Goal: Transaction & Acquisition: Purchase product/service

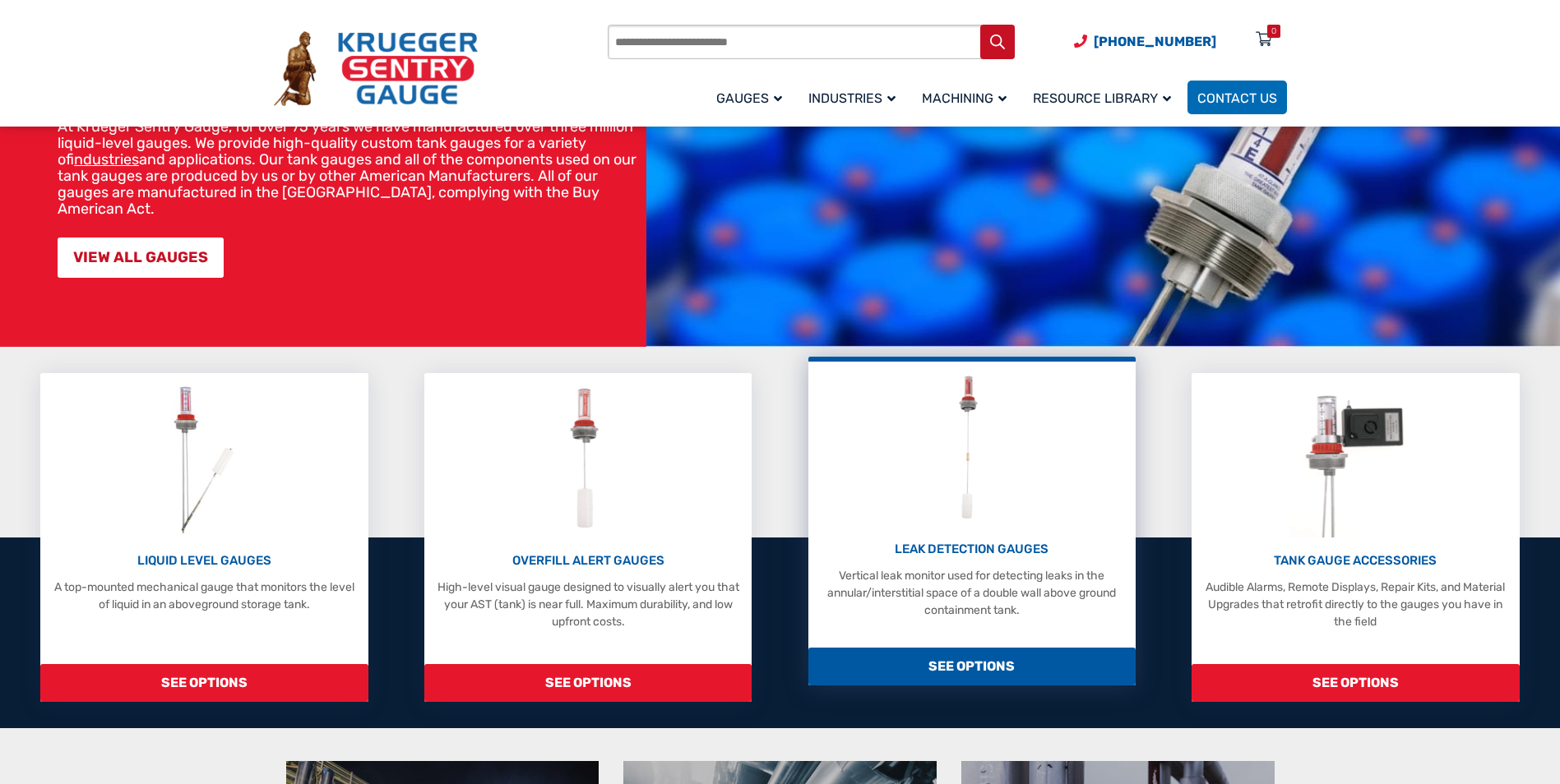
click at [1012, 551] on p "LEAK DETECTION GAUGES" at bounding box center [972, 549] width 311 height 19
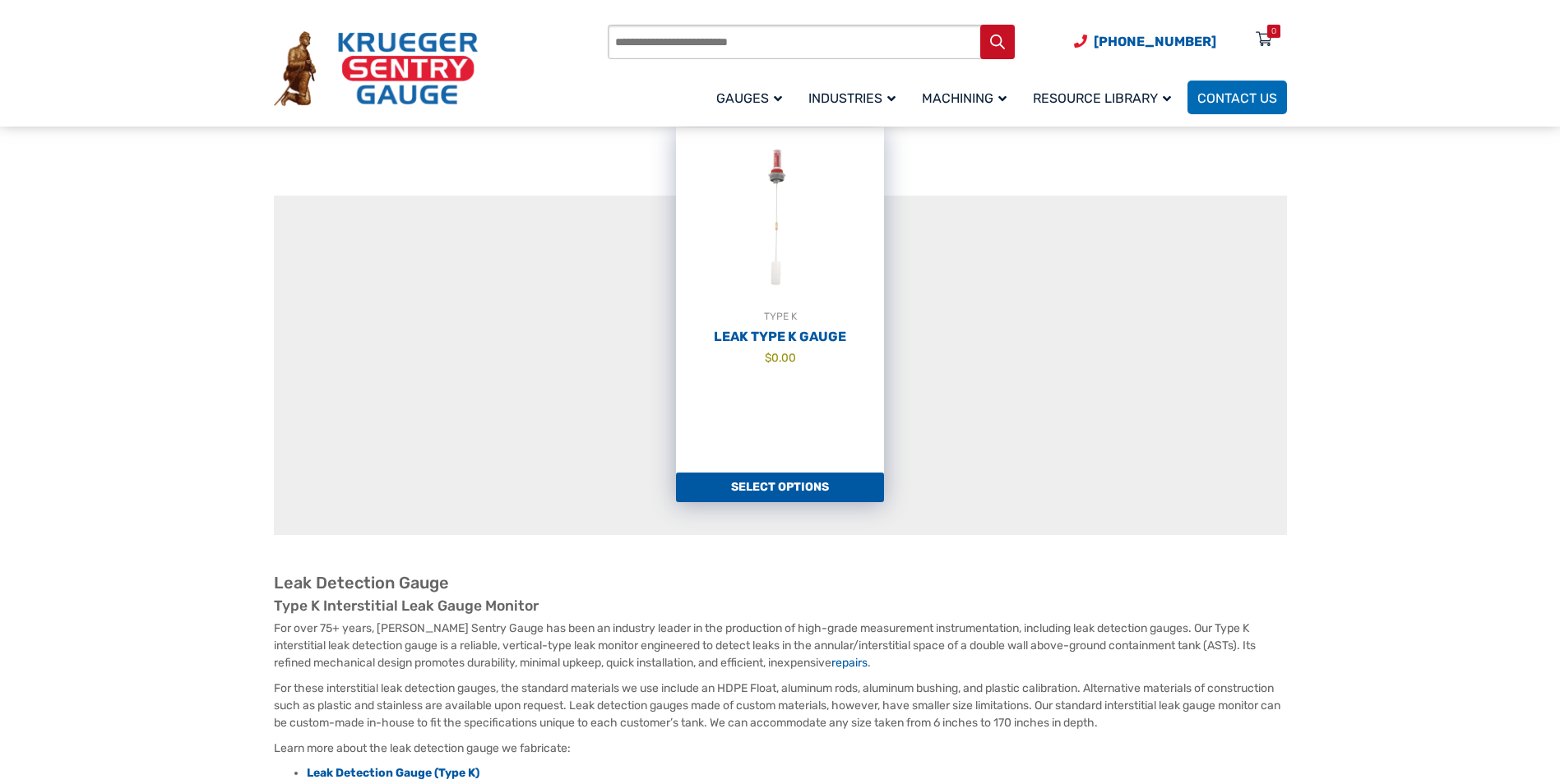
scroll to position [164, 0]
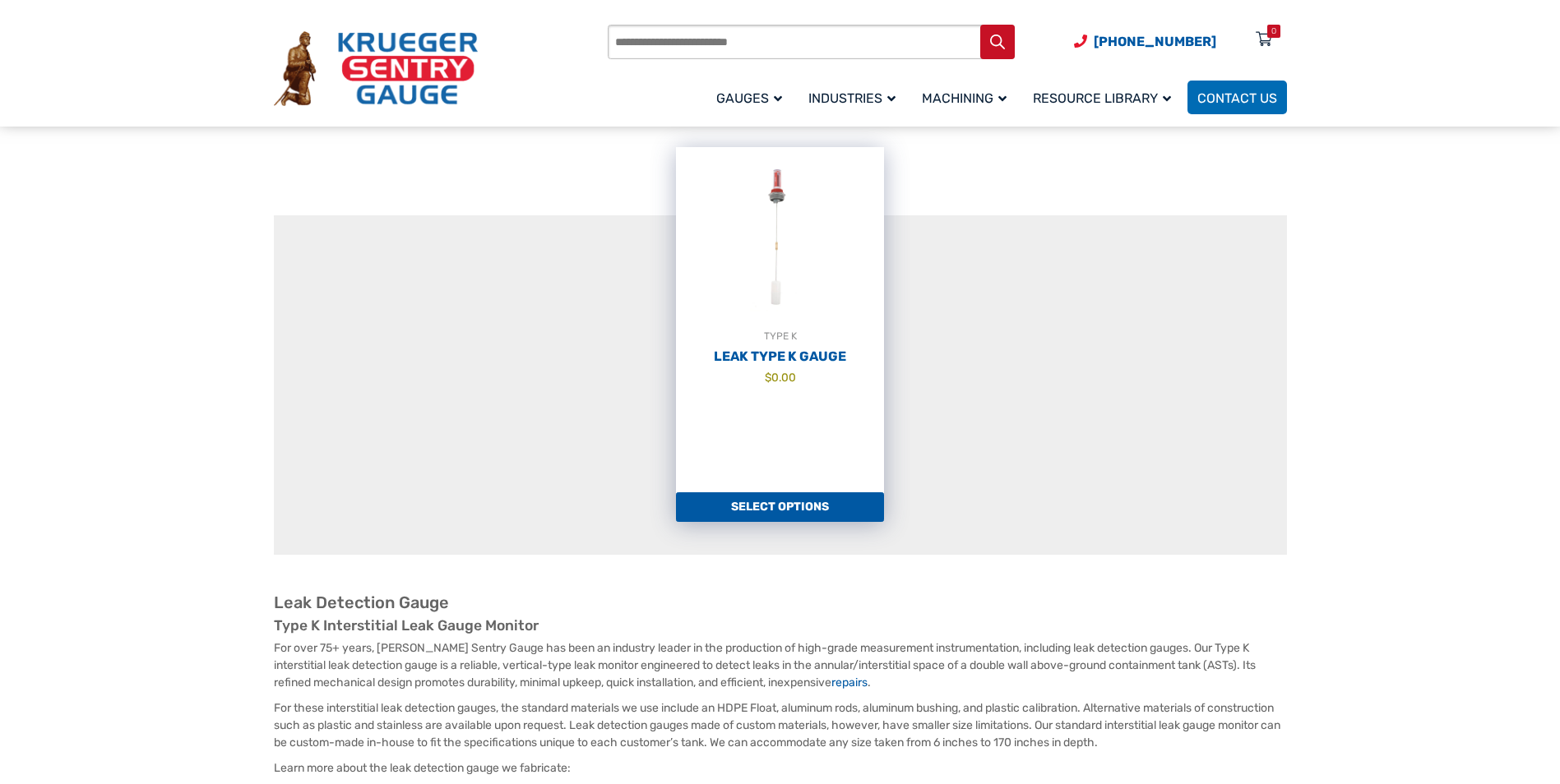
click at [742, 505] on link "Select options" at bounding box center [779, 506] width 208 height 29
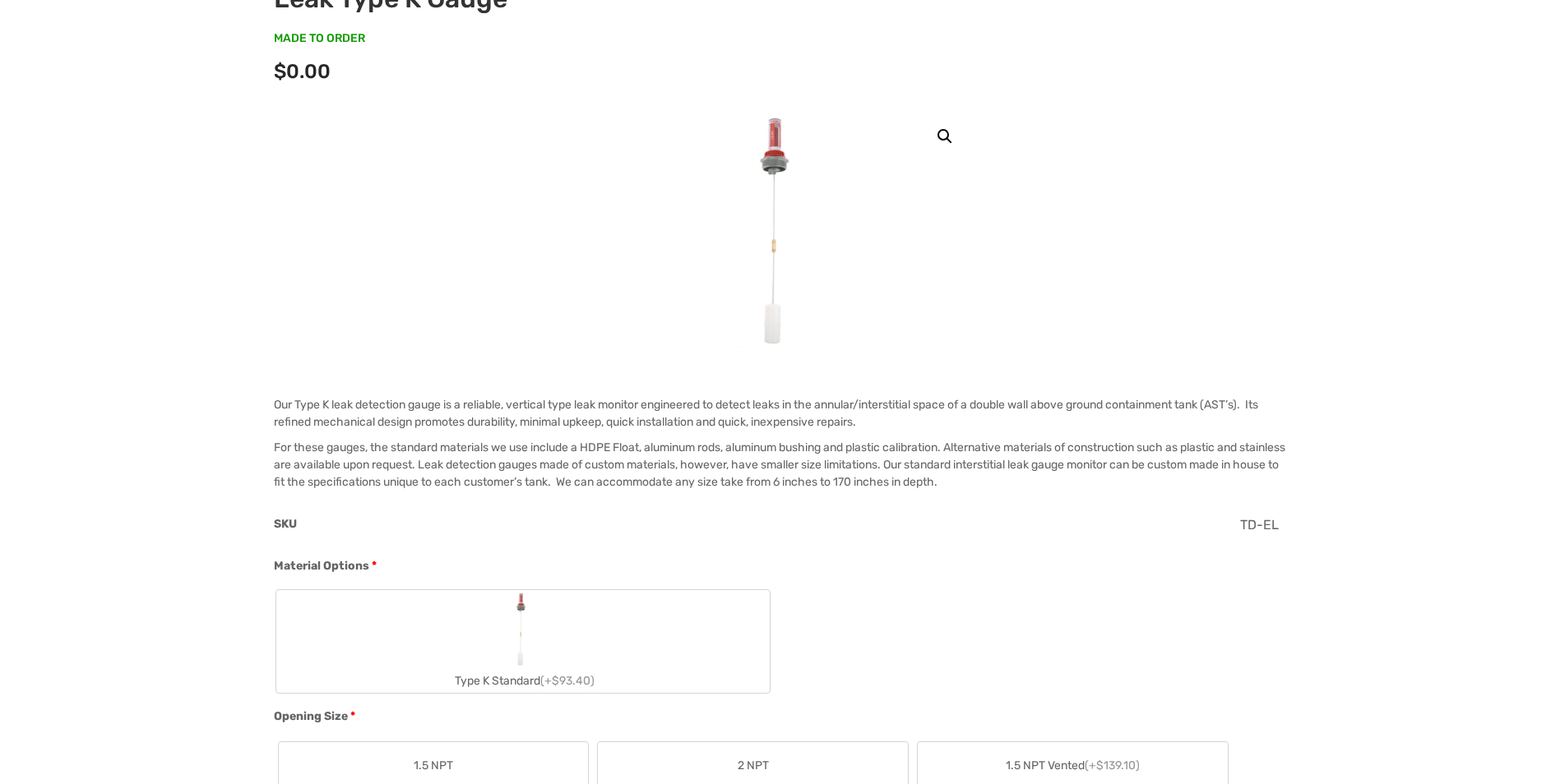
scroll to position [576, 0]
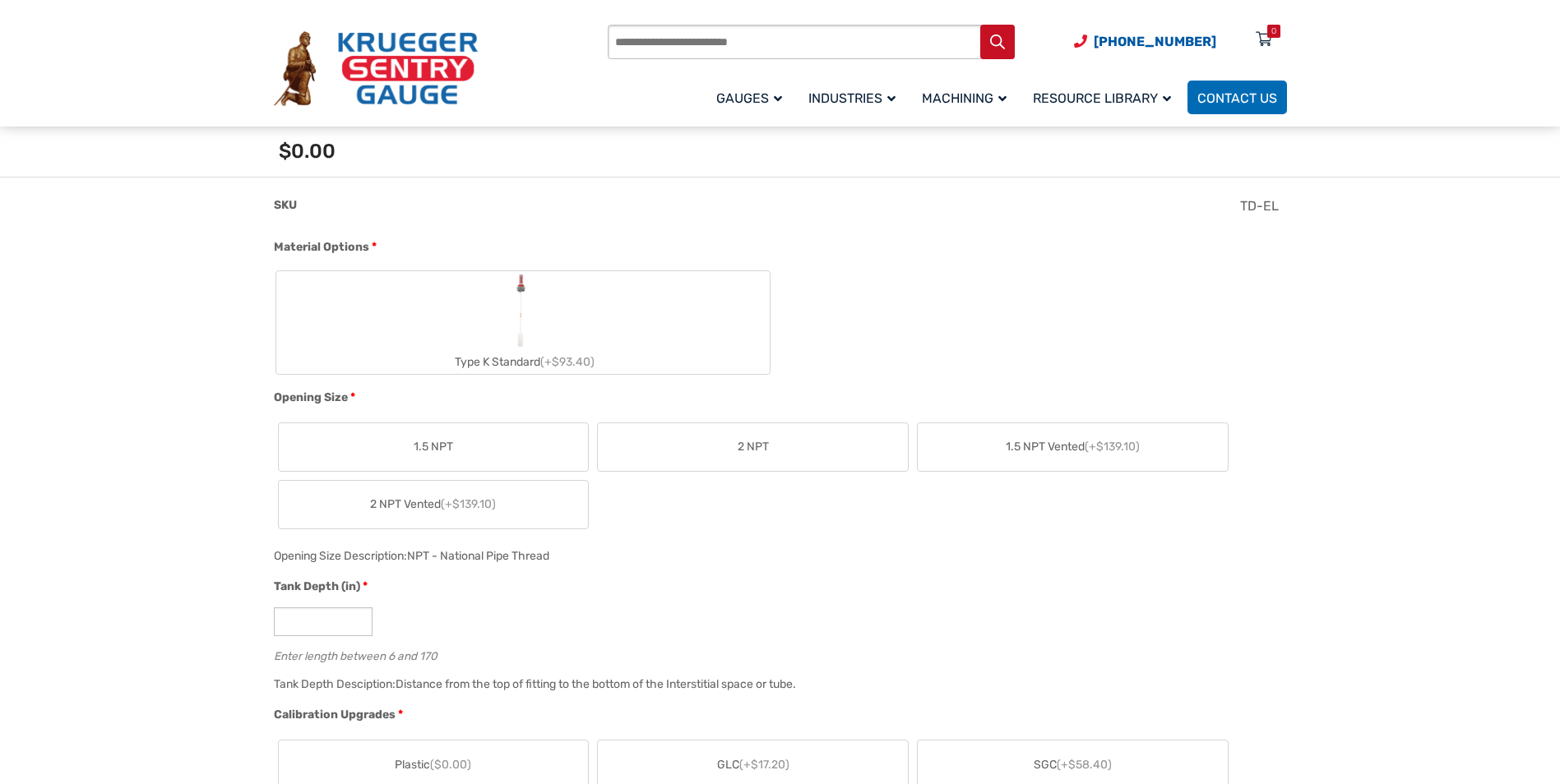
click at [430, 340] on label "Type K Standard (+$93.40)" at bounding box center [522, 322] width 493 height 102
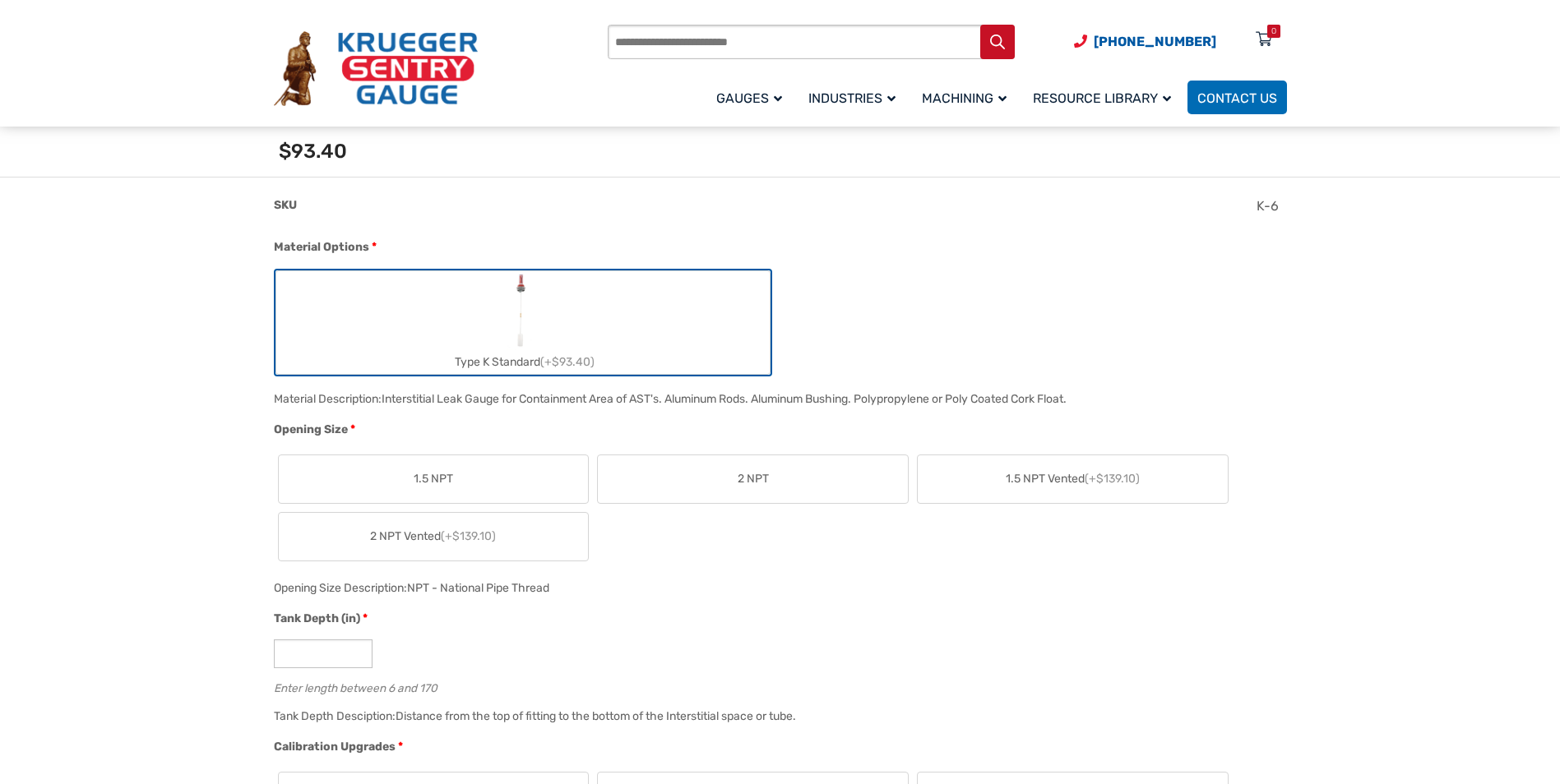
scroll to position [493, 0]
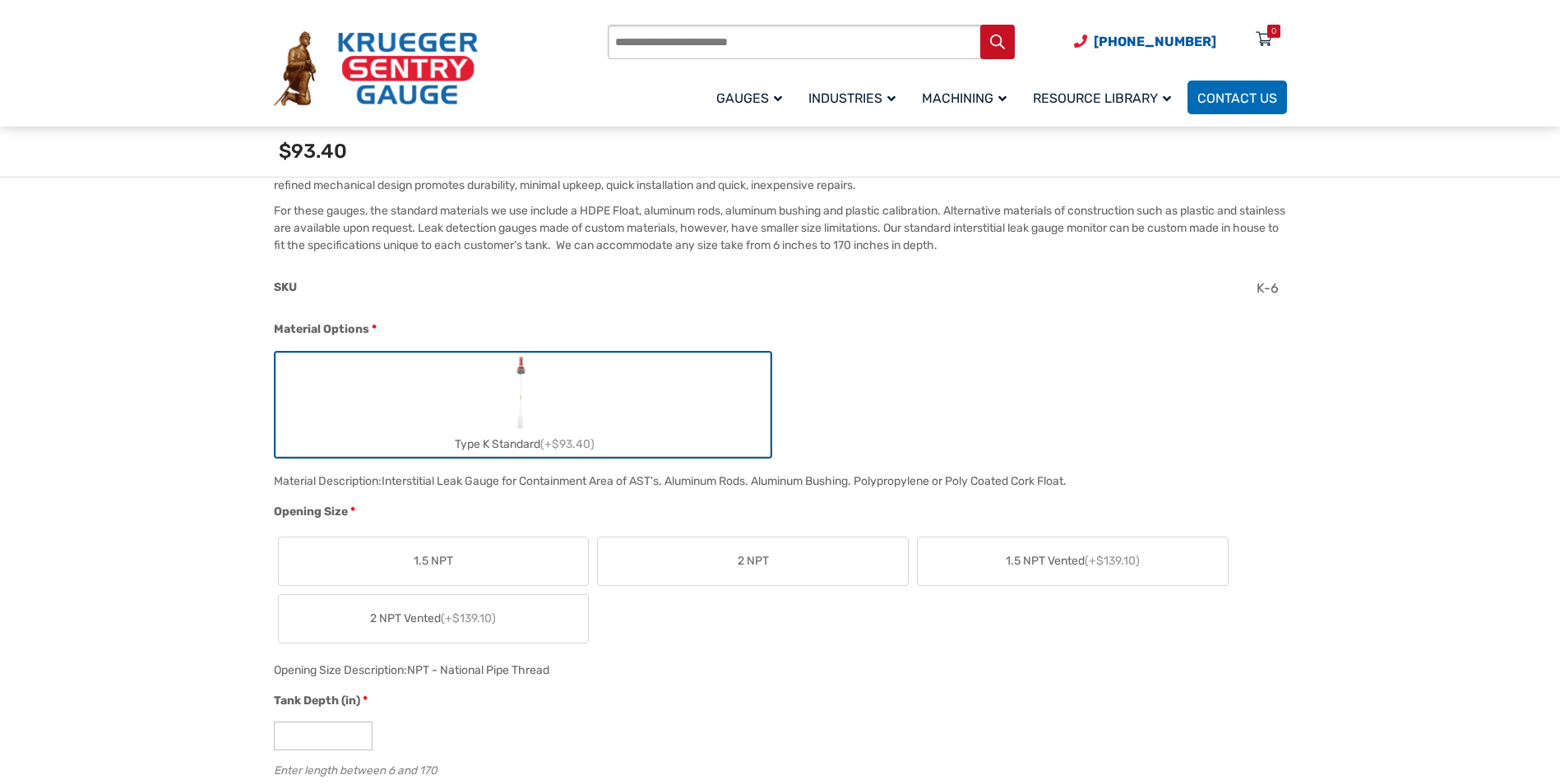
click at [710, 563] on label "2 NPT" at bounding box center [752, 560] width 310 height 47
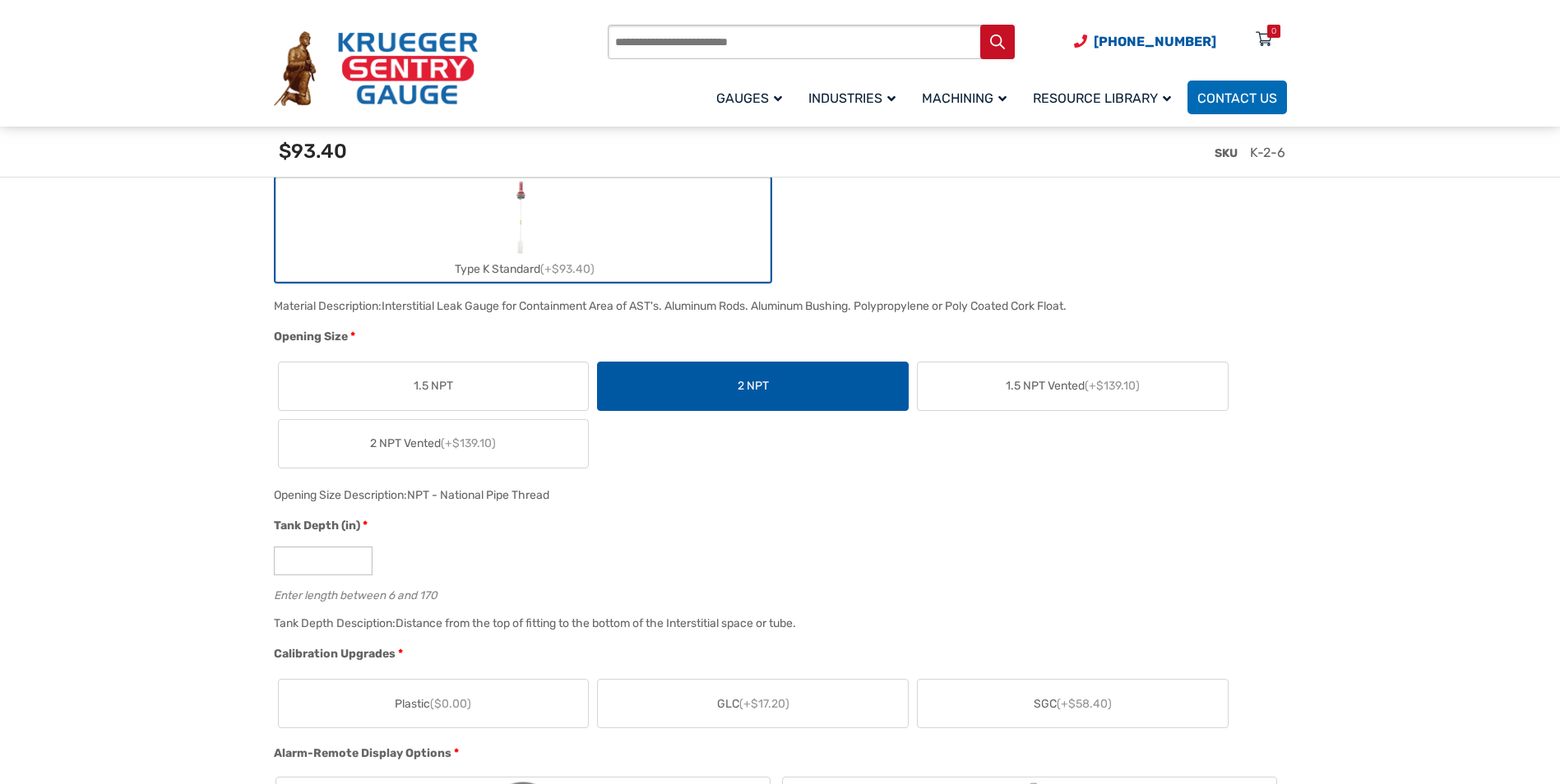
scroll to position [739, 0]
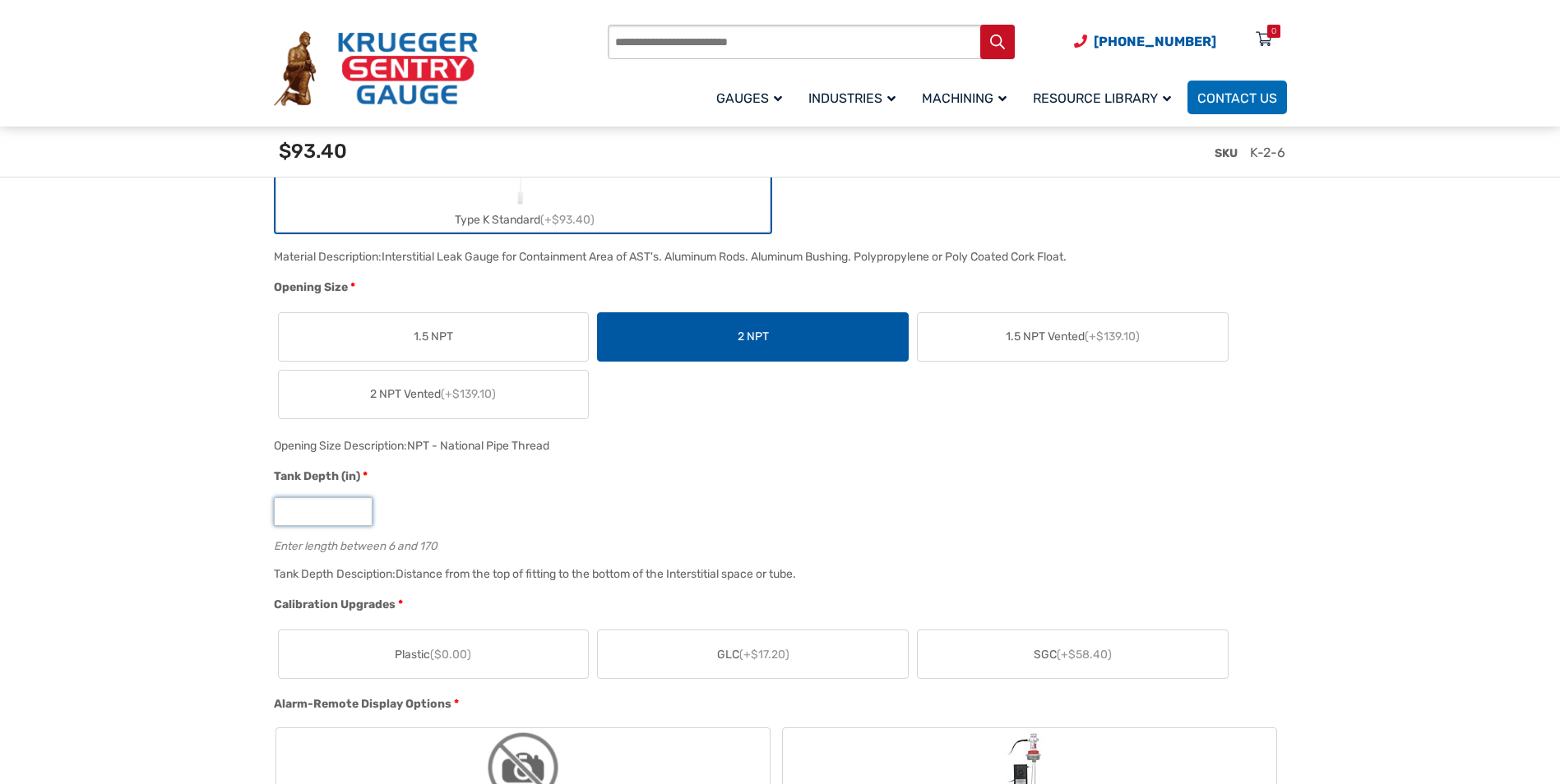
click at [347, 517] on input "*" at bounding box center [323, 511] width 99 height 29
click at [340, 510] on input "*" at bounding box center [323, 511] width 99 height 29
drag, startPoint x: 280, startPoint y: 510, endPoint x: 211, endPoint y: 510, distance: 69.0
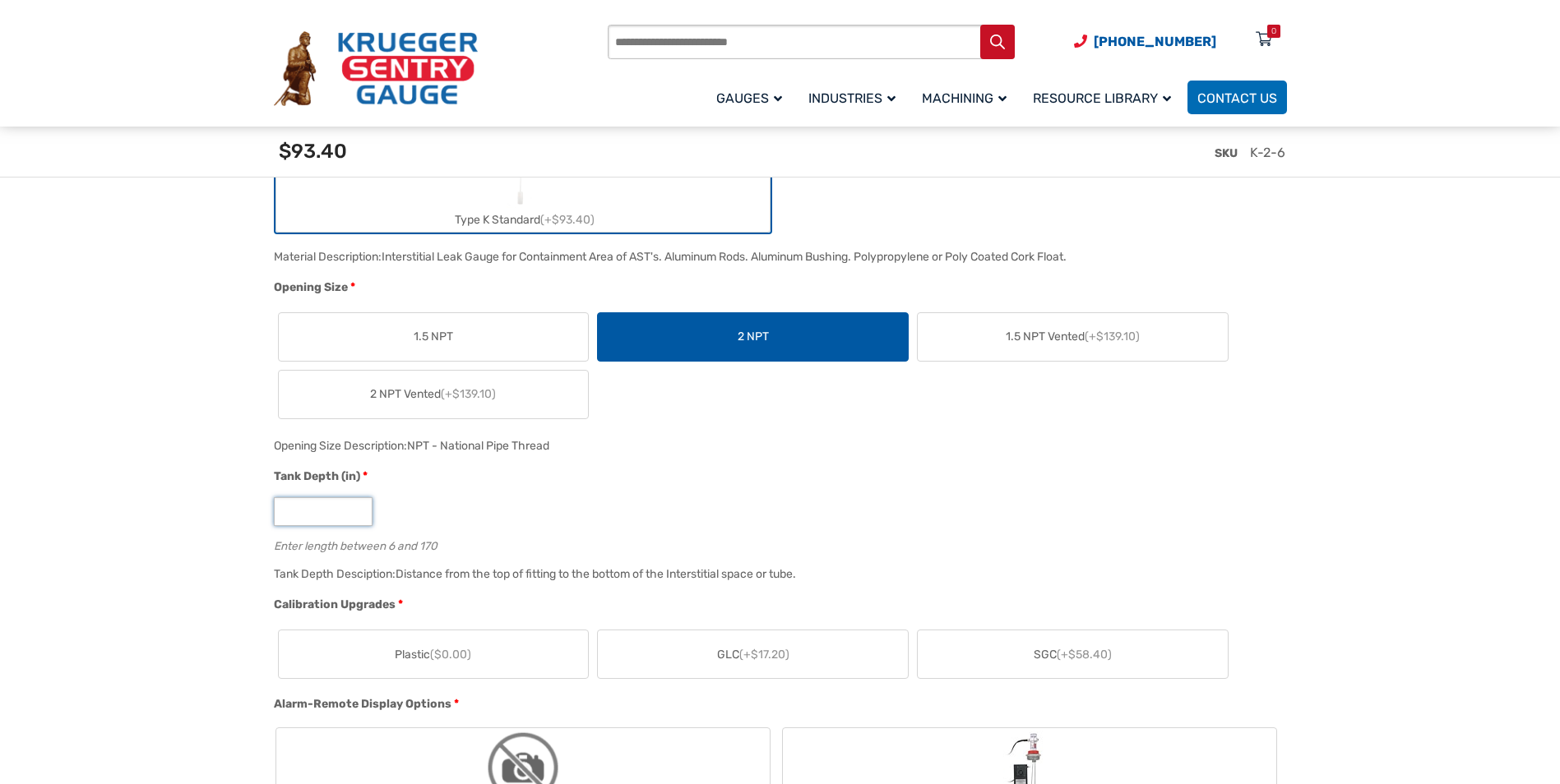
type input "***"
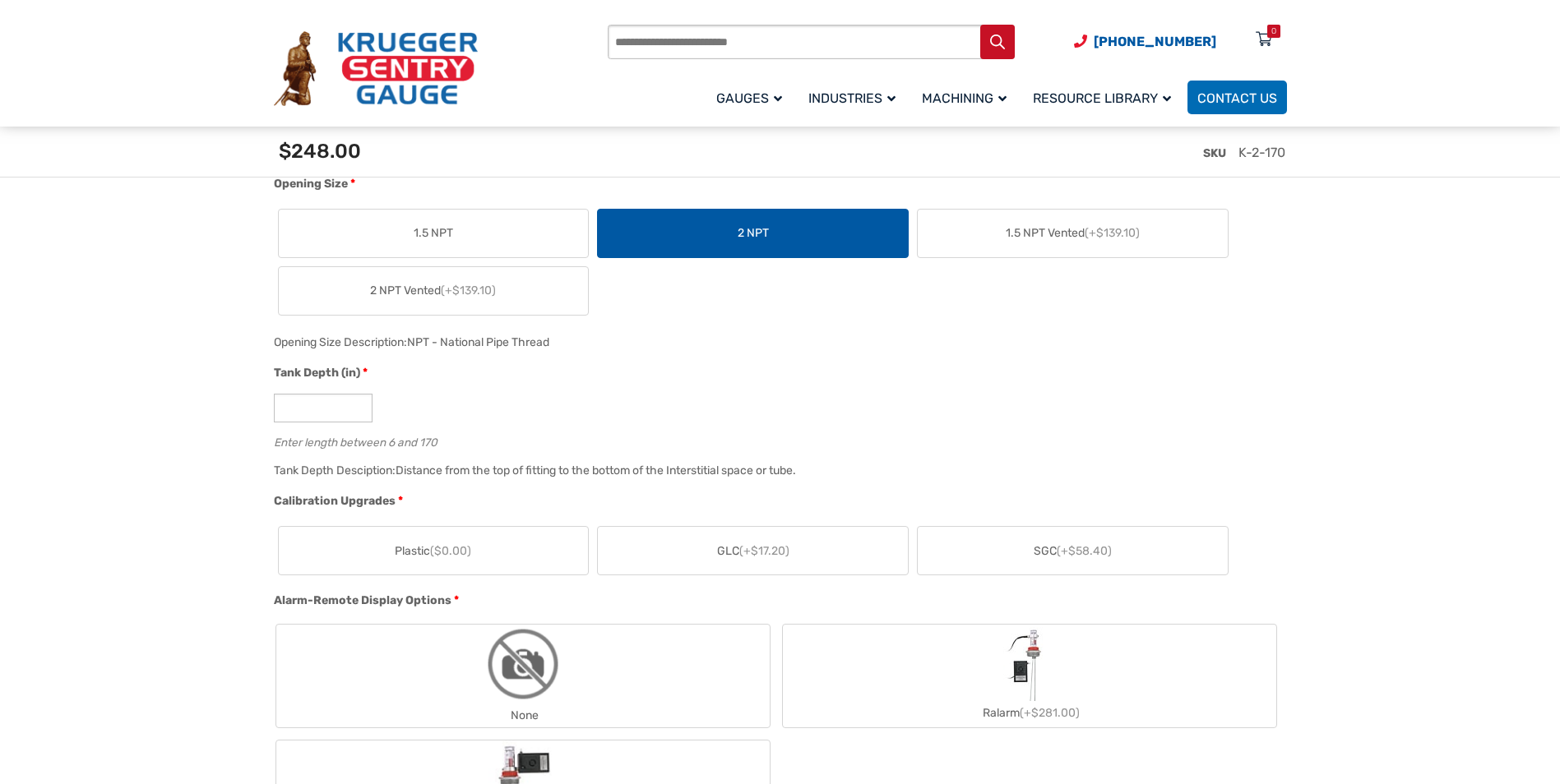
scroll to position [986, 0]
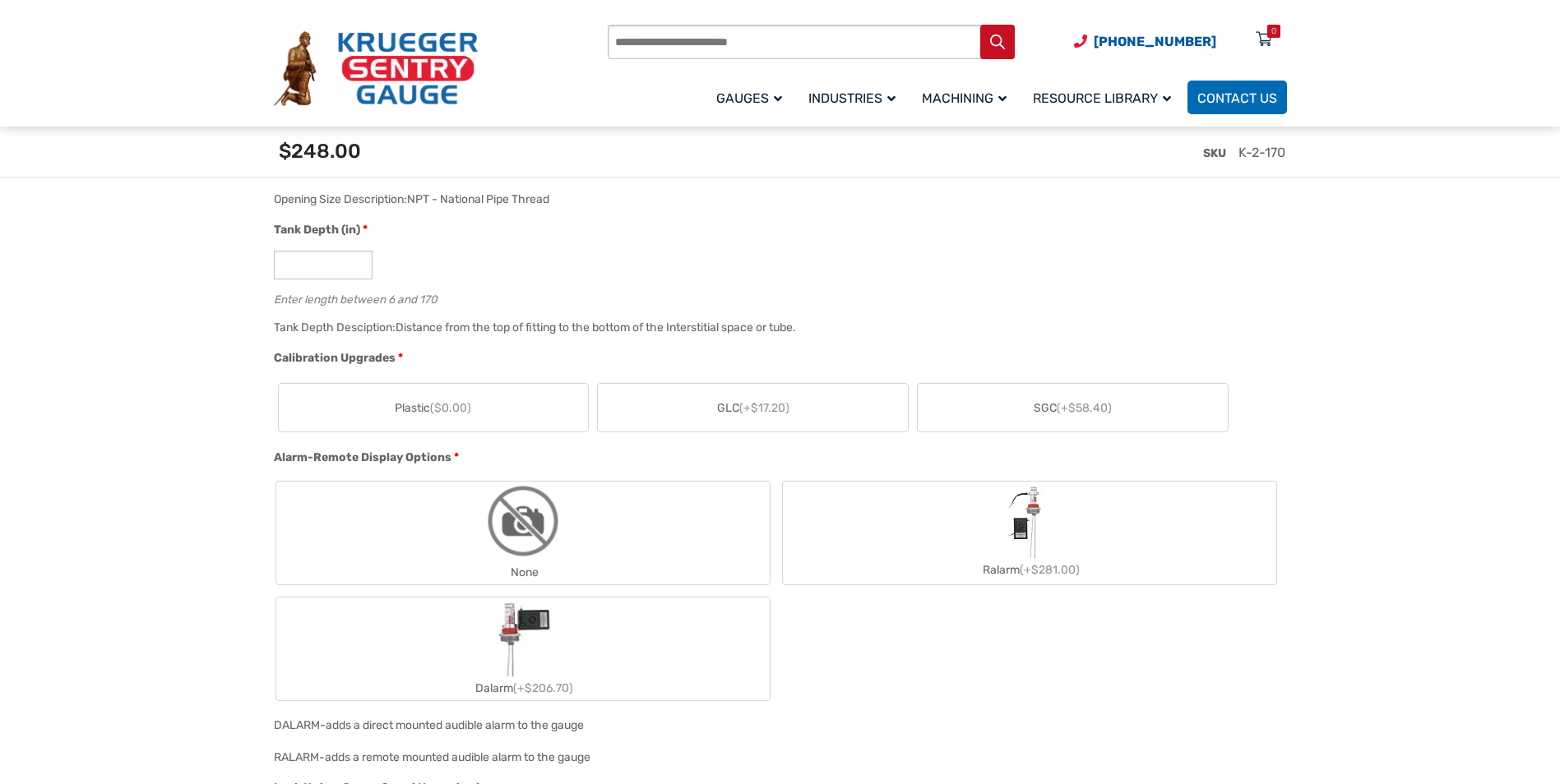
click at [965, 412] on label "SGC (+$58.40)" at bounding box center [1072, 407] width 310 height 47
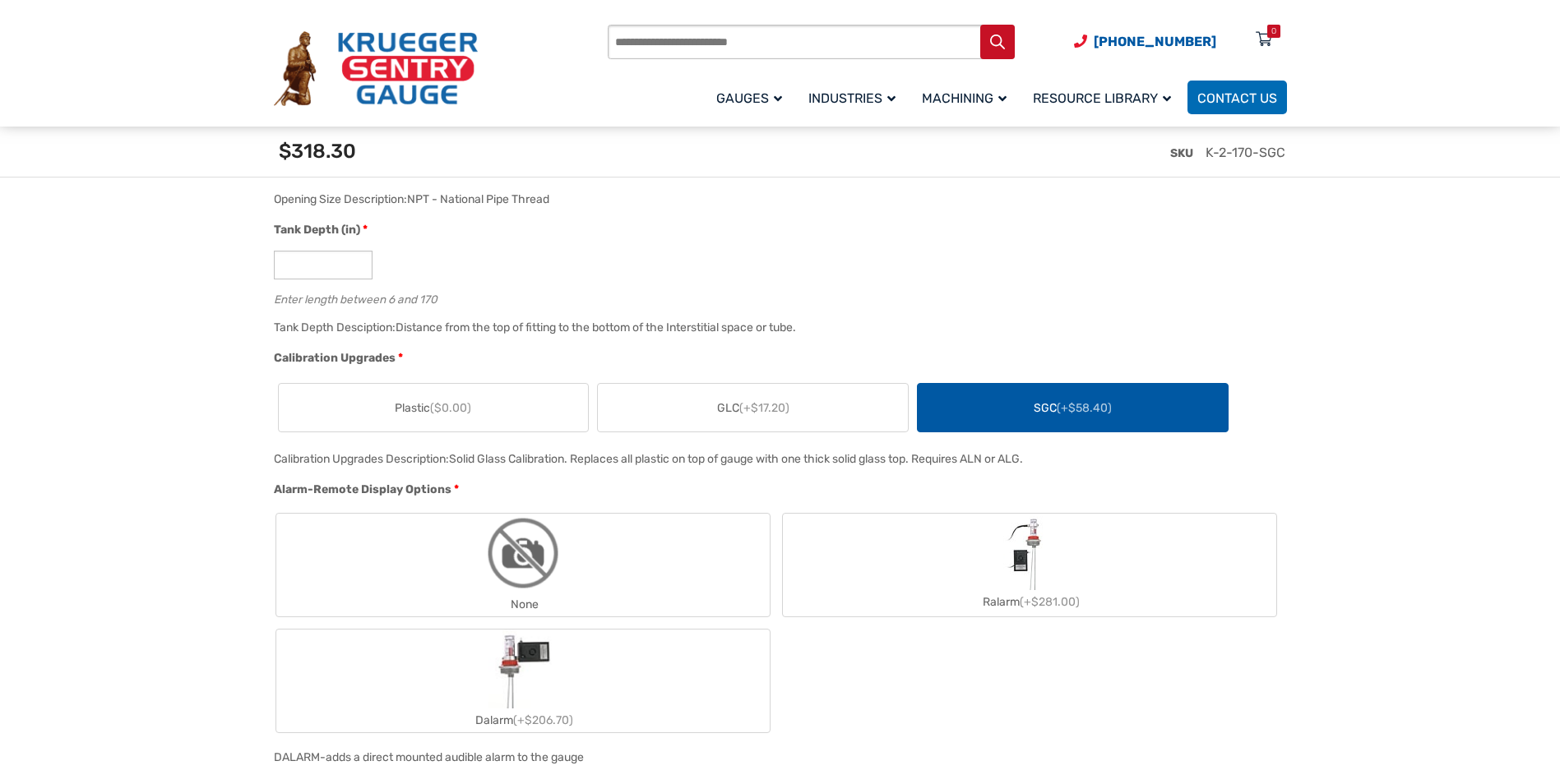
scroll to position [1068, 0]
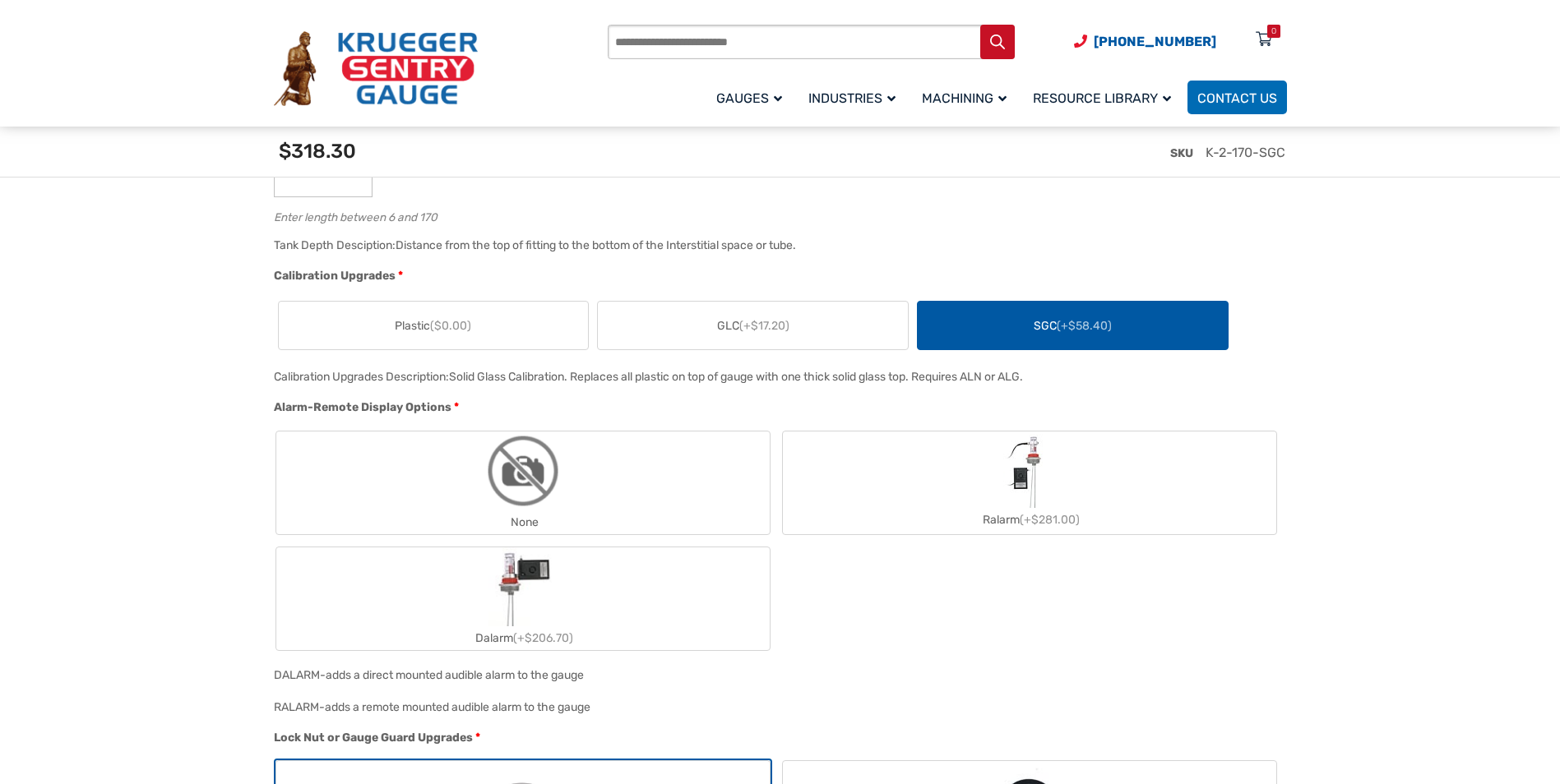
click at [858, 492] on label "Ralarm (+$281.00)" at bounding box center [1029, 483] width 493 height 98
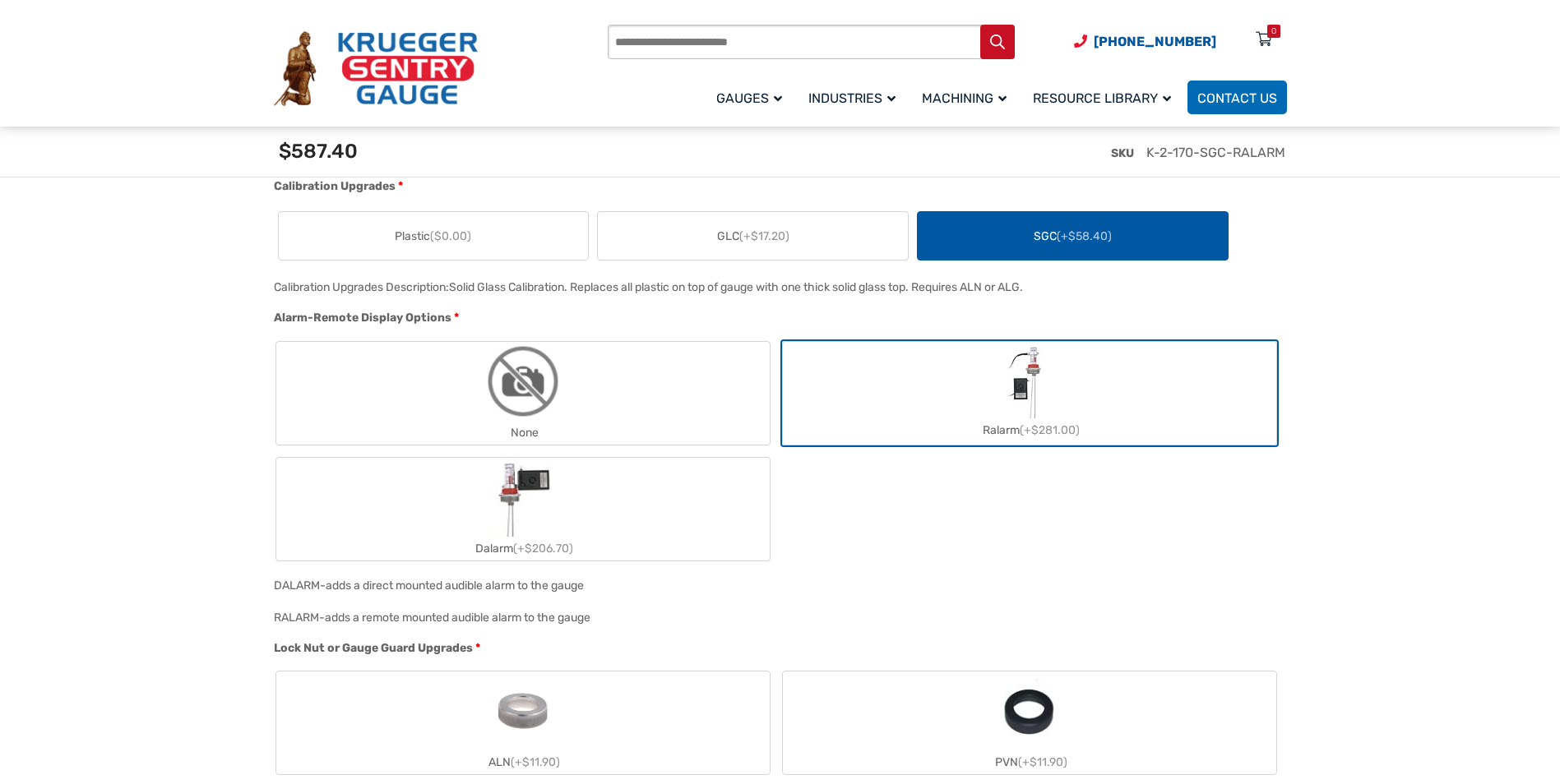
scroll to position [1315, 0]
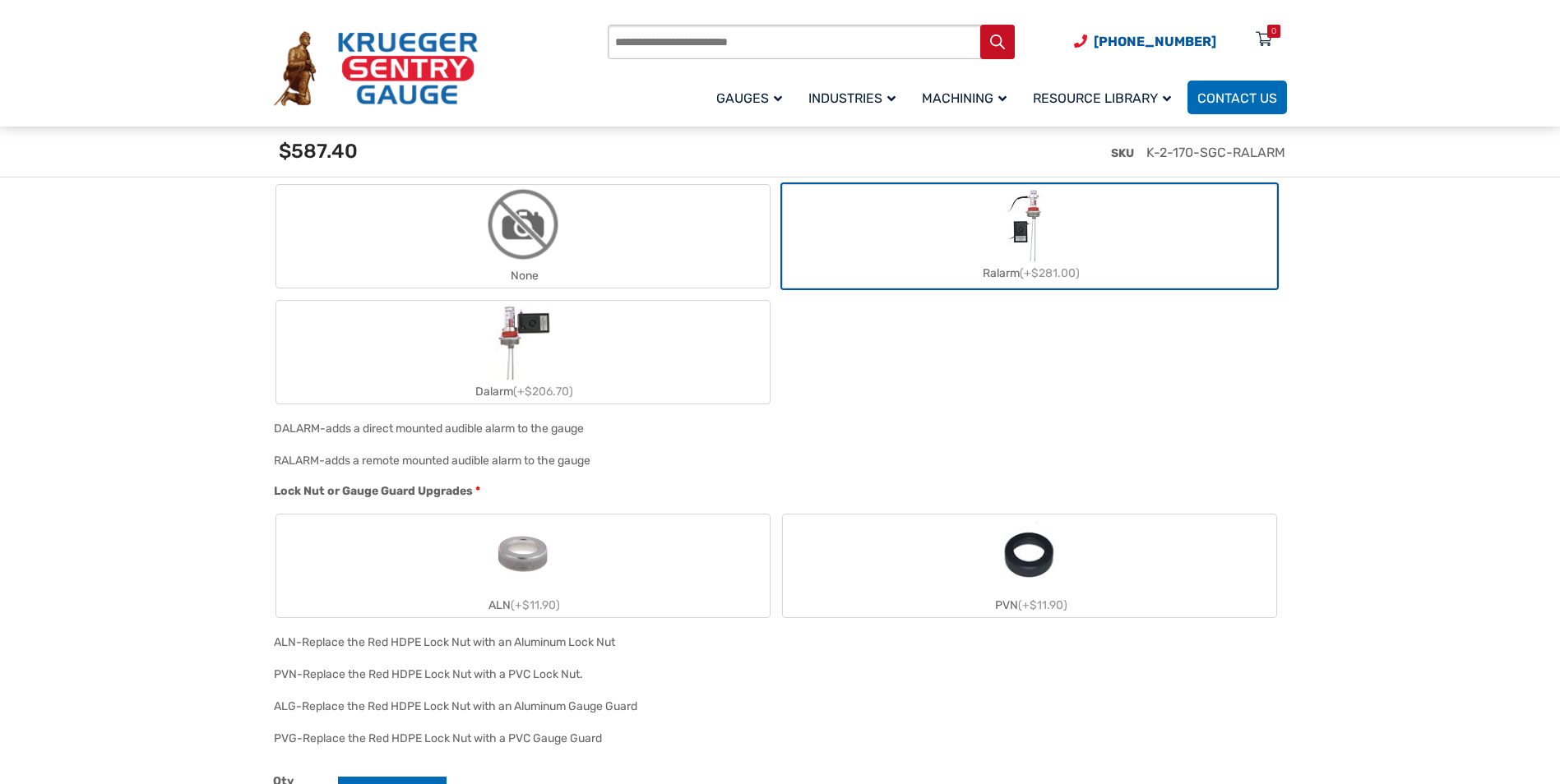
click at [648, 553] on label "ALN (+$11.90)" at bounding box center [522, 565] width 493 height 102
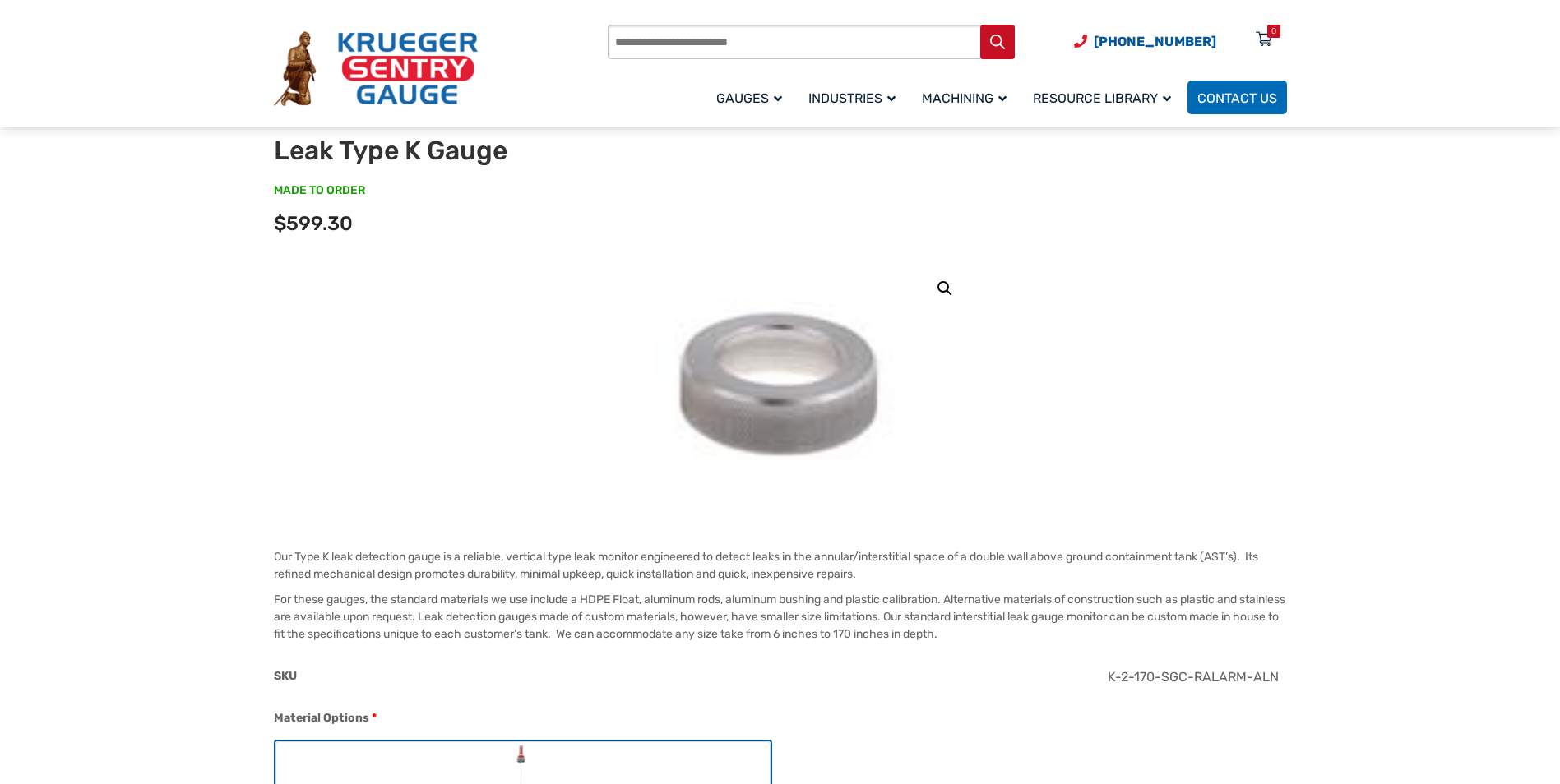
scroll to position [0, 0]
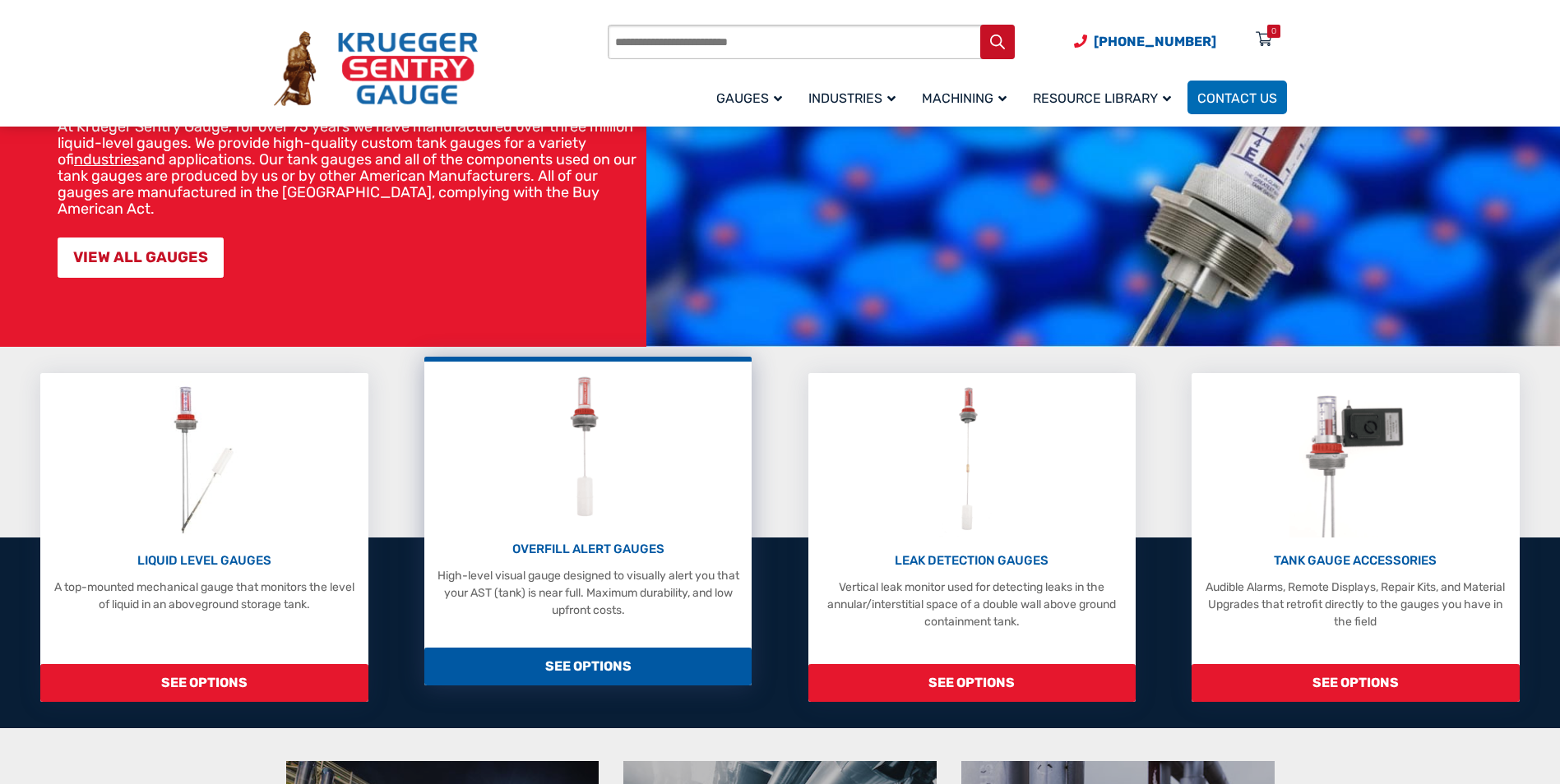
click at [657, 461] on div "OVERFILL ALERT GAUGES High-level visual gauge designed to visually alert you th…" at bounding box center [587, 494] width 311 height 249
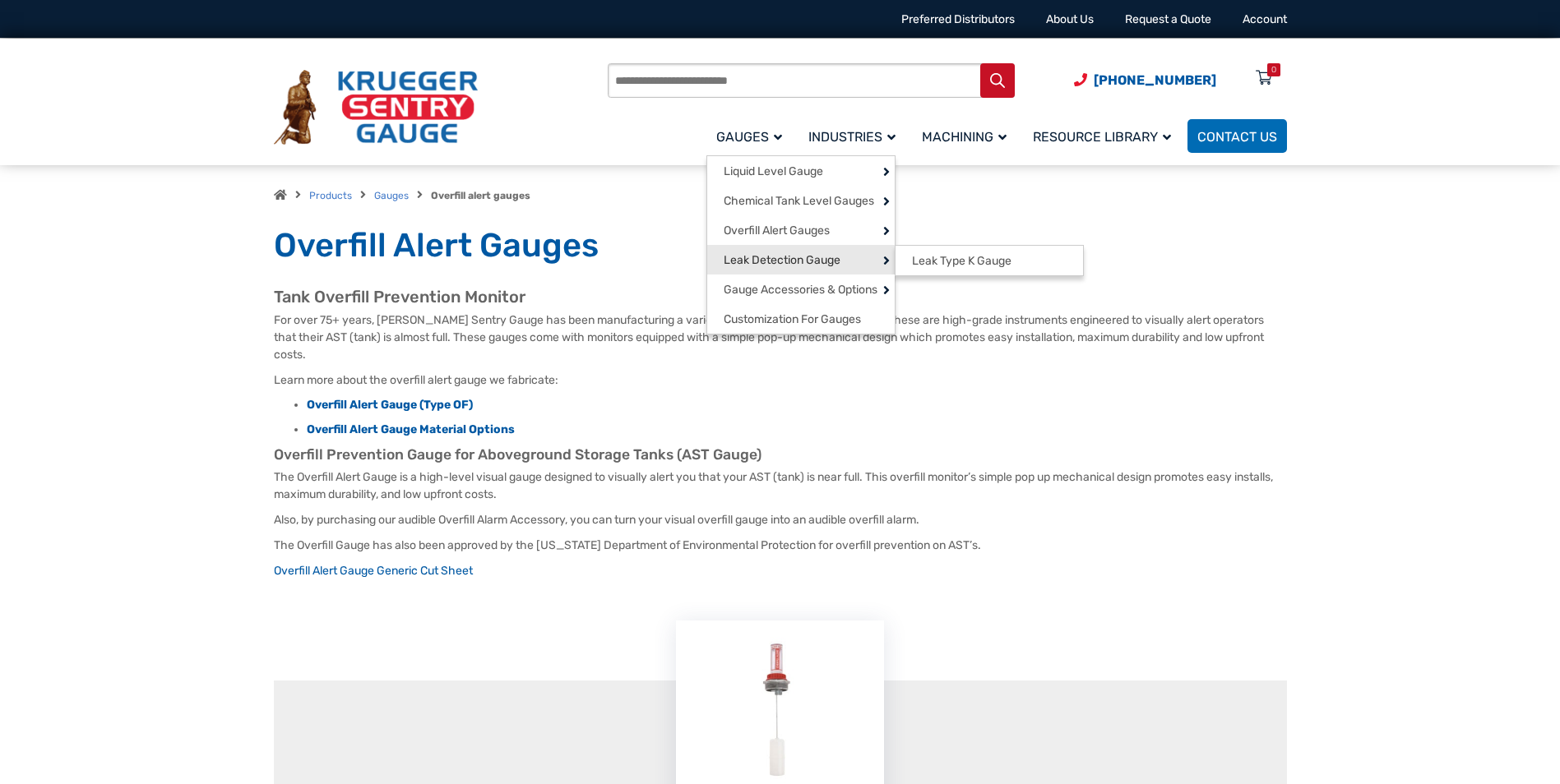
click at [748, 262] on span "Leak Detection Gauge" at bounding box center [782, 260] width 117 height 15
